Goal: Transaction & Acquisition: Purchase product/service

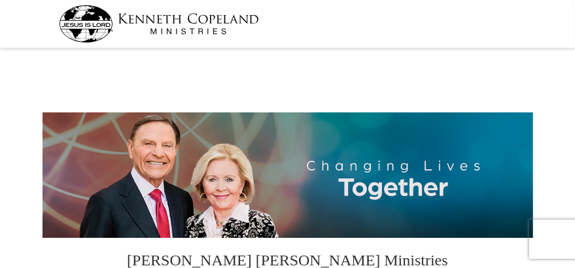
select select "NC"
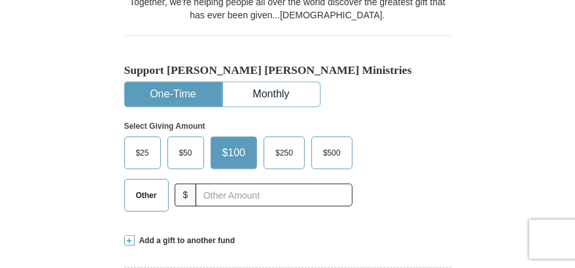
scroll to position [315, 0]
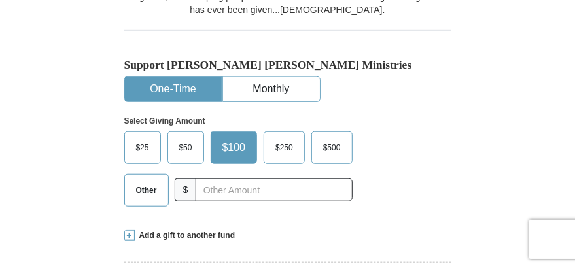
click at [199, 132] on label "$50" at bounding box center [185, 147] width 35 height 31
click at [0, 0] on input "$50" at bounding box center [0, 0] width 0 height 0
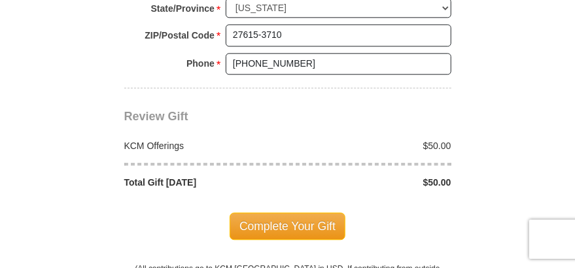
scroll to position [1099, 0]
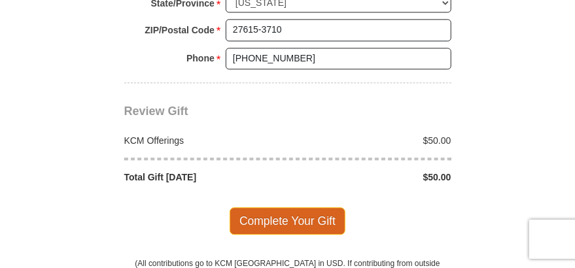
click at [293, 207] on span "Complete Your Gift" at bounding box center [288, 220] width 116 height 27
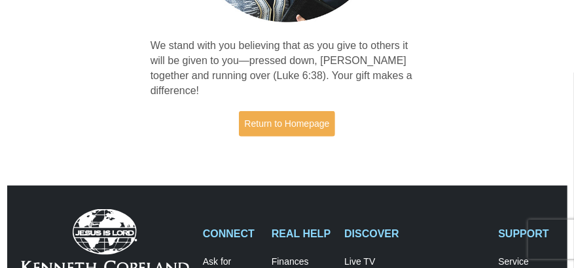
scroll to position [245, 0]
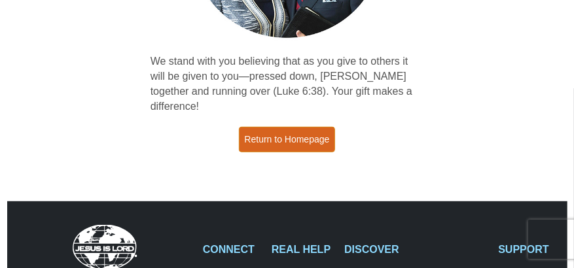
click at [303, 130] on link "Return to Homepage" at bounding box center [287, 140] width 97 height 26
